Goal: Check status

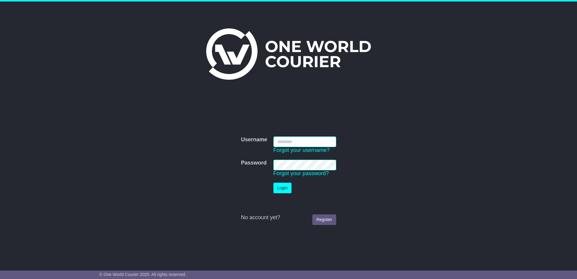
drag, startPoint x: 297, startPoint y: 144, endPoint x: 301, endPoint y: 145, distance: 3.4
click at [297, 144] on input "Username" at bounding box center [305, 141] width 63 height 11
